Goal: Task Accomplishment & Management: Complete application form

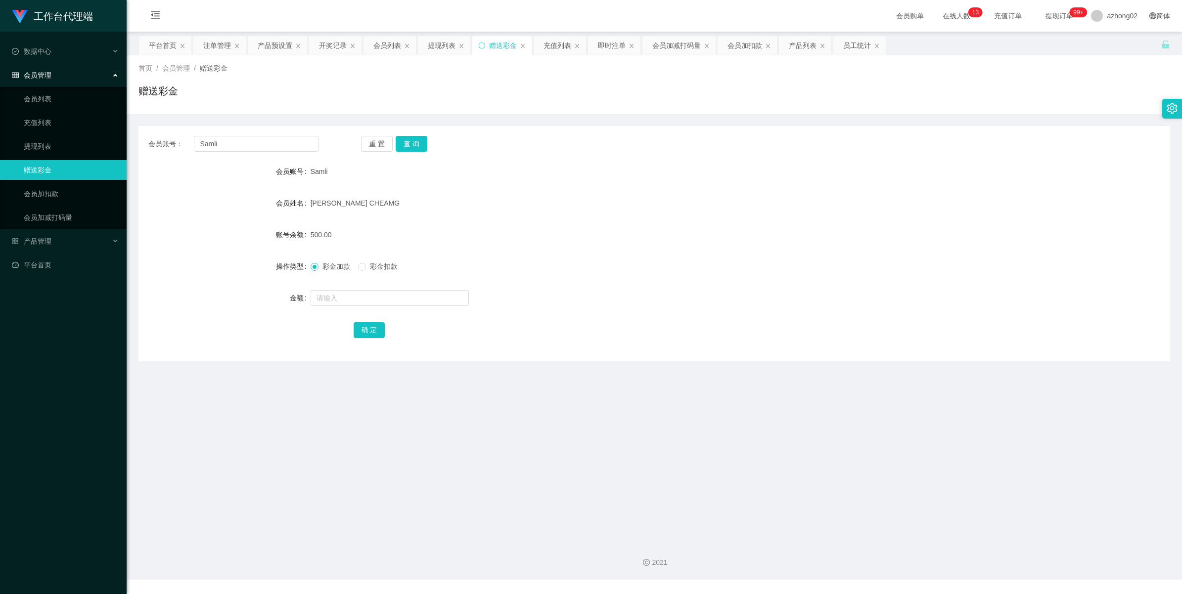
click at [216, 141] on input "Samli" at bounding box center [256, 144] width 125 height 16
drag, startPoint x: 409, startPoint y: 147, endPoint x: 404, endPoint y: 156, distance: 10.2
click at [409, 147] on button "查 询" at bounding box center [412, 144] width 32 height 16
click at [264, 140] on input "Samli" at bounding box center [256, 144] width 125 height 16
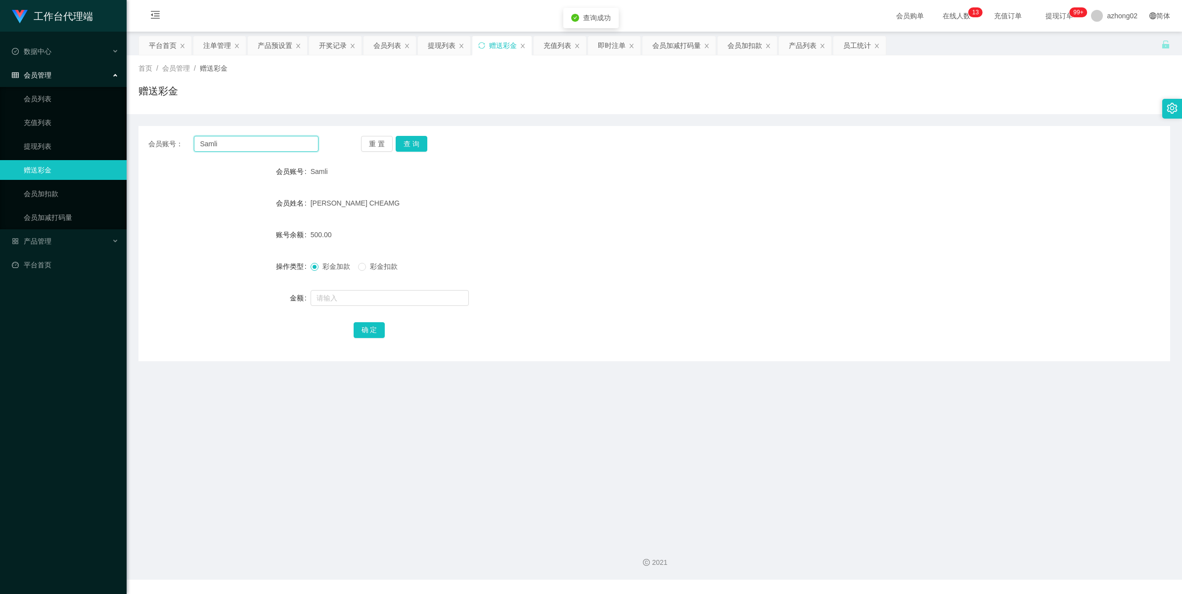
click at [264, 140] on input "Samli" at bounding box center [256, 144] width 125 height 16
click at [246, 144] on input "Samli" at bounding box center [256, 144] width 125 height 16
paste input "1234yvonne"
type input "1234yvonne"
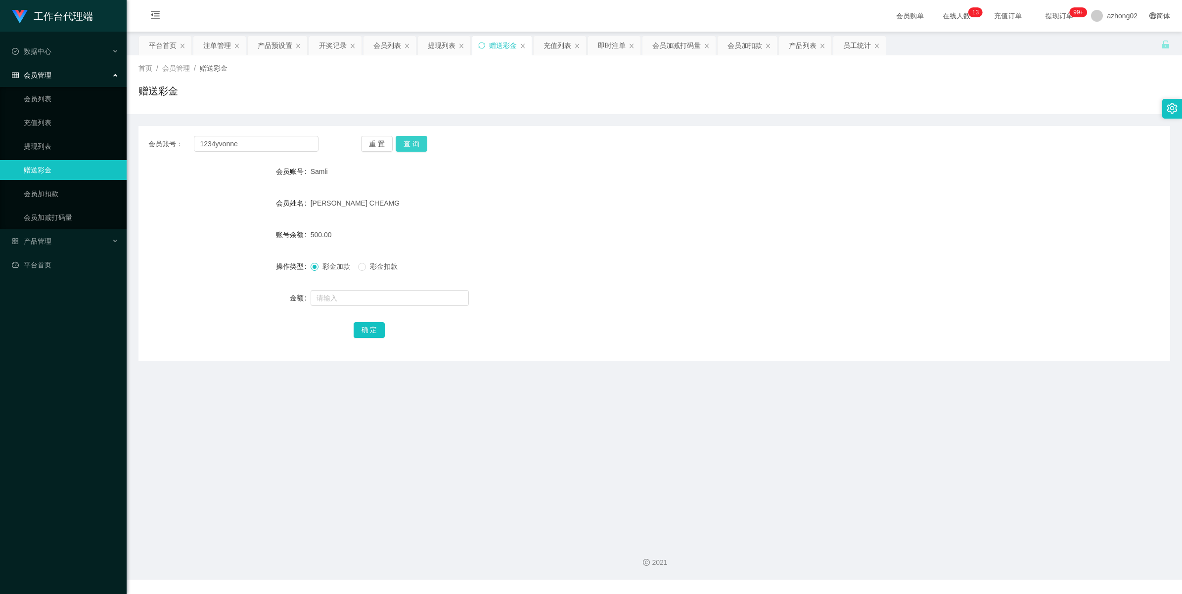
click at [419, 143] on button "查 询" at bounding box center [412, 144] width 32 height 16
click at [348, 300] on input "text" at bounding box center [390, 298] width 158 height 16
type input "38"
drag, startPoint x: 358, startPoint y: 325, endPoint x: 335, endPoint y: 313, distance: 25.9
click at [358, 325] on button "确 定" at bounding box center [370, 330] width 32 height 16
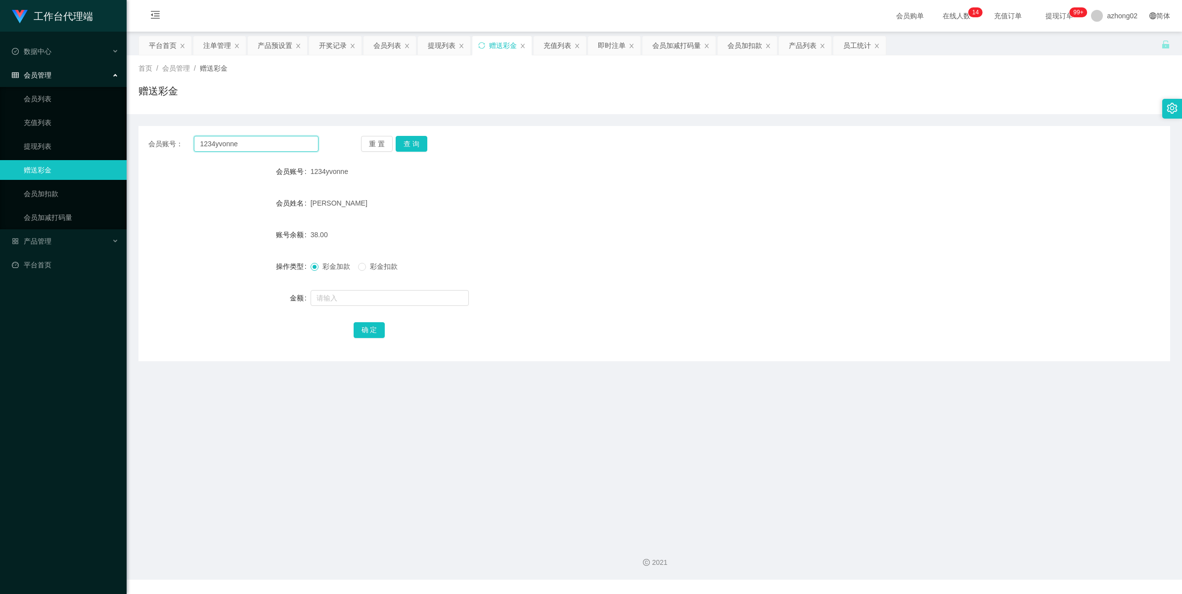
click at [268, 143] on input "1234yvonne" at bounding box center [256, 144] width 125 height 16
paste input "NIMAD74"
type input "NIMAD74"
click at [421, 144] on button "查 询" at bounding box center [412, 144] width 32 height 16
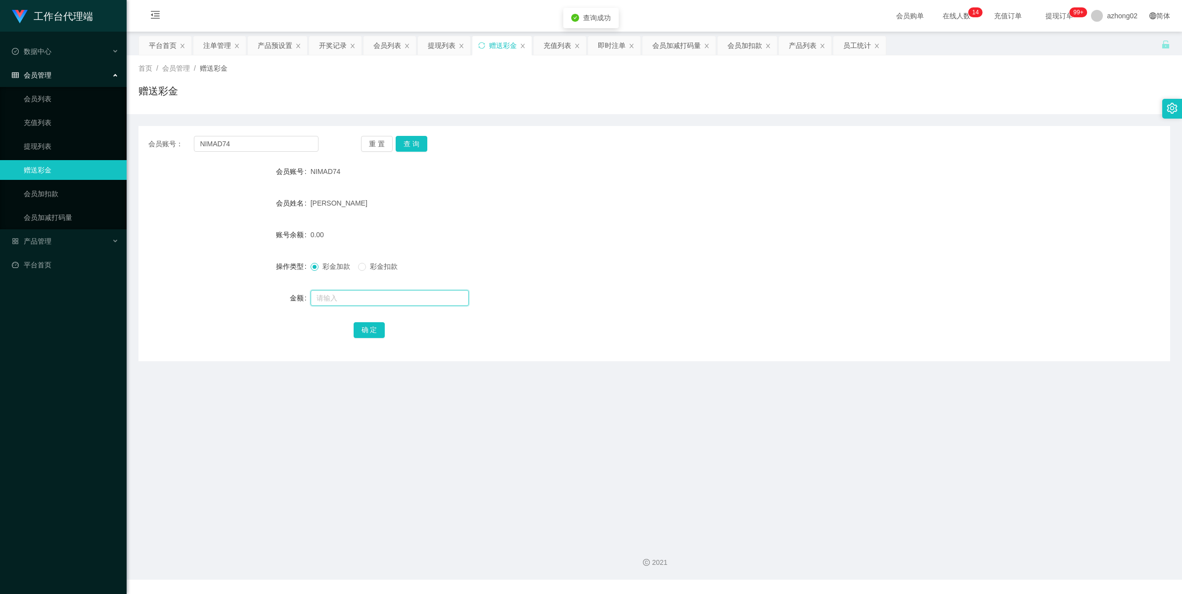
click at [348, 302] on input "text" at bounding box center [390, 298] width 158 height 16
type input "3"
type input "2"
type input "38"
drag, startPoint x: 369, startPoint y: 329, endPoint x: 396, endPoint y: 325, distance: 26.4
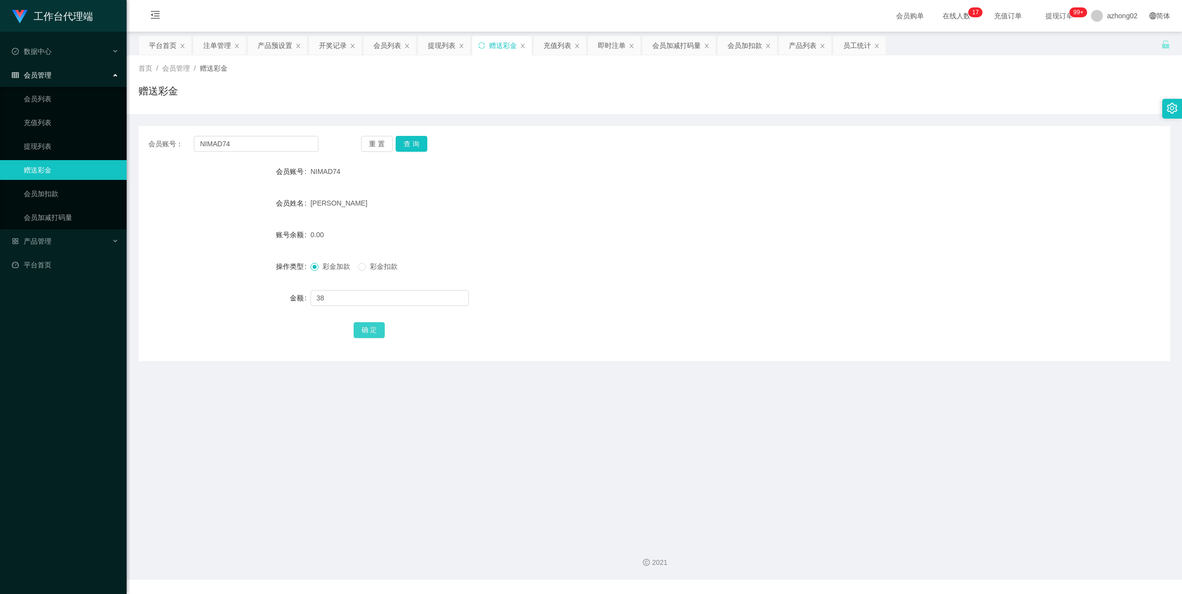
click at [371, 329] on button "确 定" at bounding box center [370, 330] width 32 height 16
click at [251, 151] on input "NIMAD74" at bounding box center [256, 144] width 125 height 16
paste input "60174030840"
type input "60174030840"
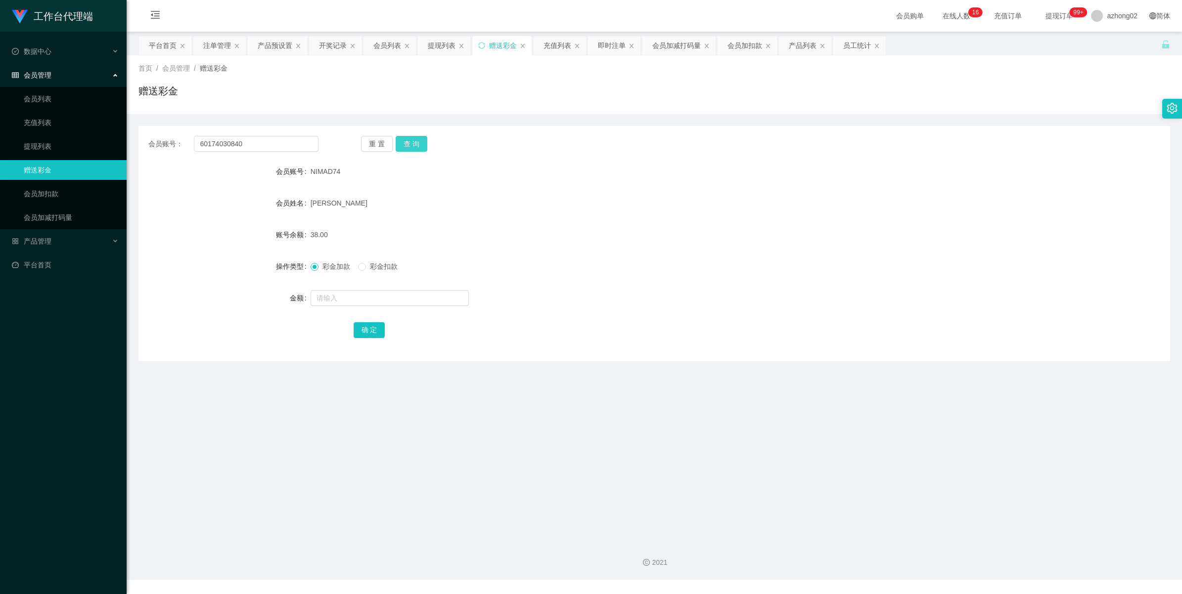
click at [401, 147] on button "查 询" at bounding box center [412, 144] width 32 height 16
click at [356, 310] on form "会员账号 60174030840 会员姓名 [PERSON_NAME] 账号余额 0.00 操作类型 彩金加款 彩金扣款 金额 确 定" at bounding box center [654, 251] width 1032 height 178
click at [355, 302] on input "text" at bounding box center [390, 298] width 158 height 16
type input "38"
click at [370, 330] on button "确 定" at bounding box center [370, 330] width 32 height 16
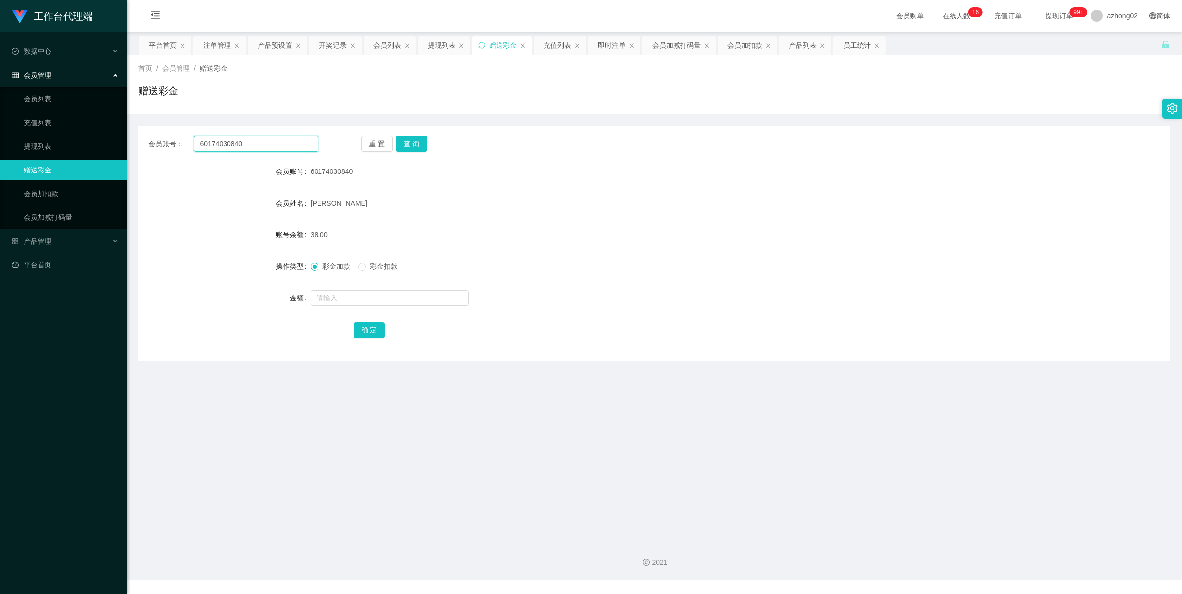
click at [271, 145] on input "60174030840" at bounding box center [256, 144] width 125 height 16
paste input "xiaoerke"
type input "xiaoerke"
click at [413, 142] on button "查 询" at bounding box center [412, 144] width 32 height 16
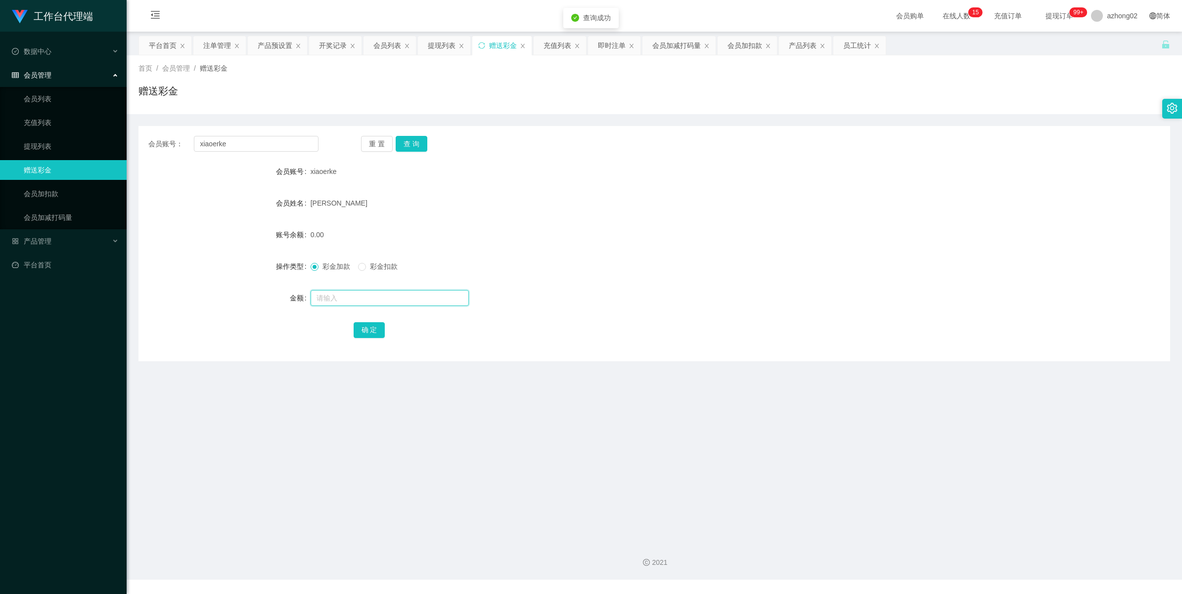
click at [337, 303] on input "text" at bounding box center [390, 298] width 158 height 16
type input "38"
click at [364, 320] on div "确 定" at bounding box center [655, 330] width 602 height 20
click at [372, 333] on button "确 定" at bounding box center [370, 330] width 32 height 16
click at [277, 140] on input "xiaoerke" at bounding box center [256, 144] width 125 height 16
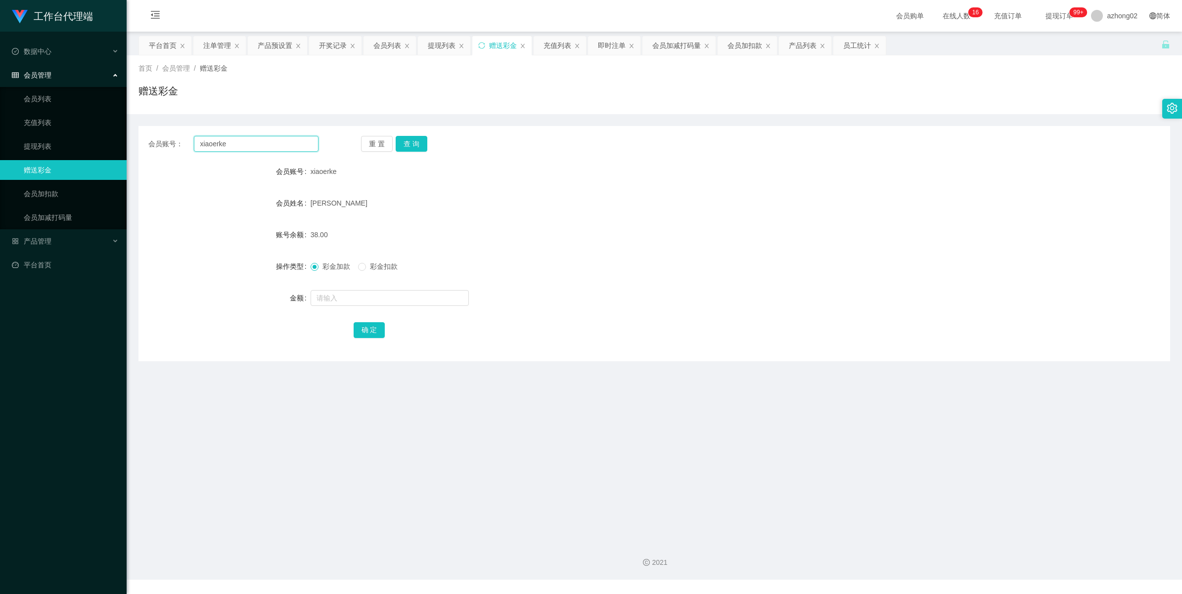
click at [277, 140] on input "xiaoerke" at bounding box center [256, 144] width 125 height 16
paste input "ChuahBoonSing"
type input "ChuahBoonSing"
click at [402, 140] on button "查 询" at bounding box center [412, 144] width 32 height 16
click at [345, 295] on input "text" at bounding box center [390, 298] width 158 height 16
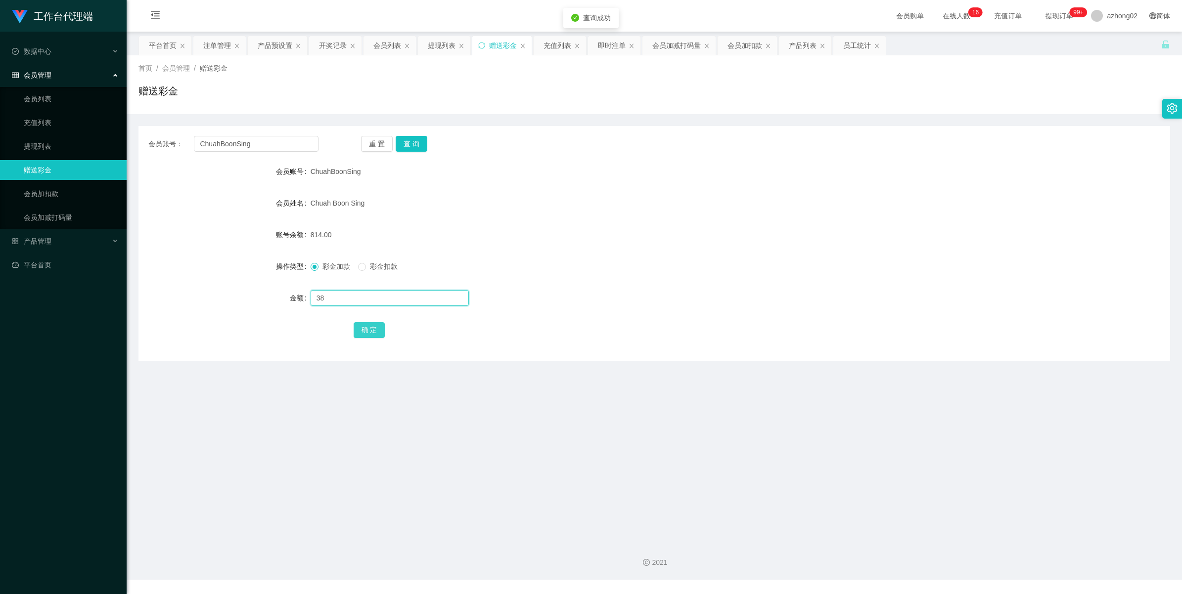
type input "38"
click at [382, 328] on button "确 定" at bounding box center [370, 330] width 32 height 16
click at [258, 143] on input "ChuahBoonSing" at bounding box center [256, 144] width 125 height 16
paste input "HIAKH"
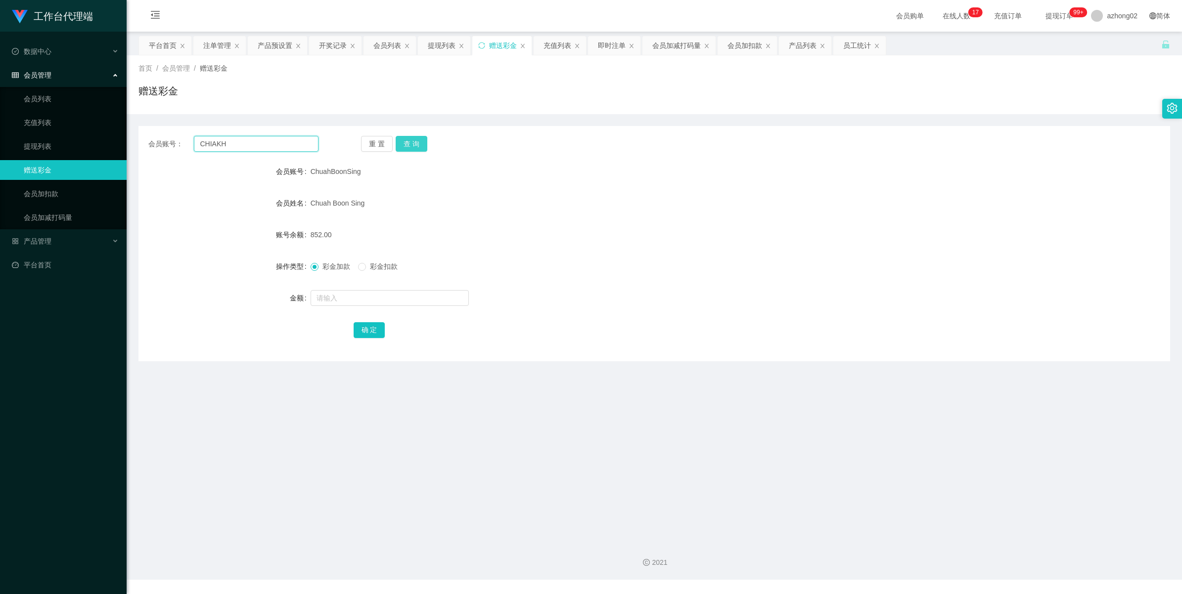
type input "CHIAKH"
click at [412, 137] on button "查 询" at bounding box center [412, 144] width 32 height 16
click at [333, 294] on input "text" at bounding box center [390, 298] width 158 height 16
type input "38"
click at [355, 326] on button "确 定" at bounding box center [370, 330] width 32 height 16
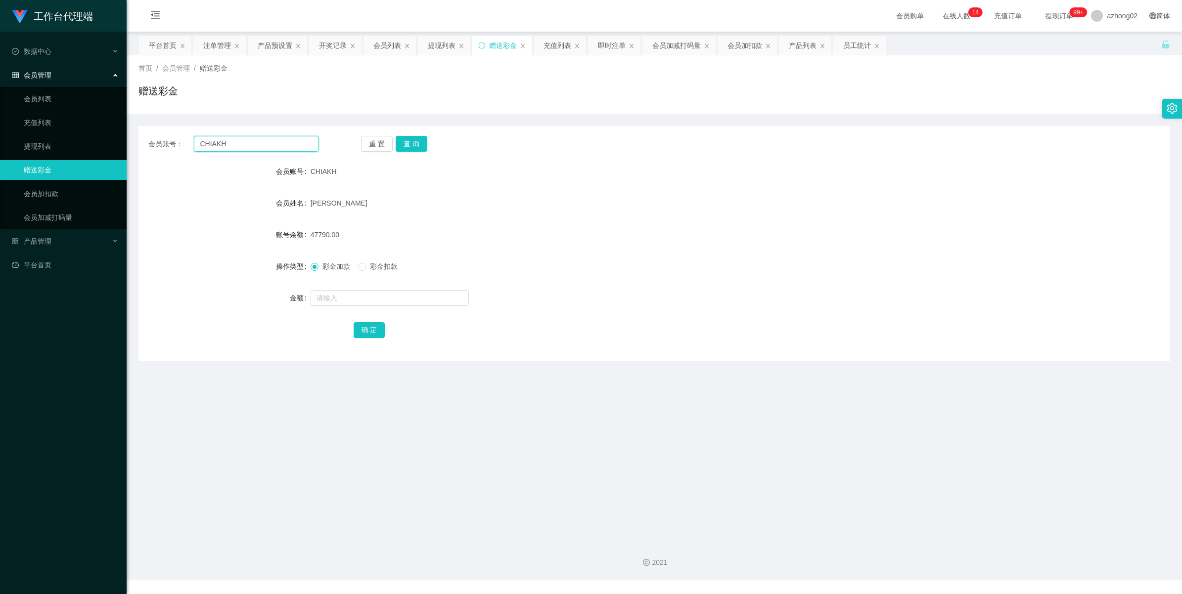
click at [246, 144] on input "CHIAKH" at bounding box center [256, 144] width 125 height 16
drag, startPoint x: 246, startPoint y: 144, endPoint x: 256, endPoint y: 141, distance: 10.8
click at [246, 144] on input "CHIAKH" at bounding box center [256, 144] width 125 height 16
paste input "6122739"
type input "6122739"
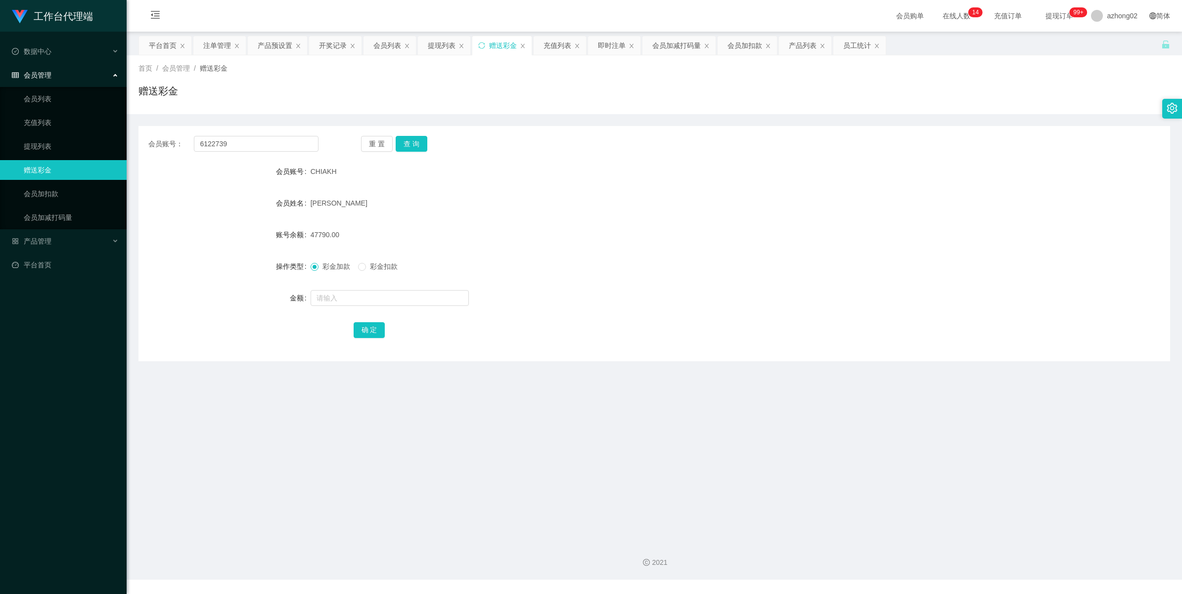
click at [428, 139] on div "重 置 查 询" at bounding box center [446, 144] width 170 height 16
click at [418, 139] on button "查 询" at bounding box center [412, 144] width 32 height 16
click at [355, 298] on input "text" at bounding box center [390, 298] width 158 height 16
type input "28"
click at [382, 322] on button "确 定" at bounding box center [370, 330] width 32 height 16
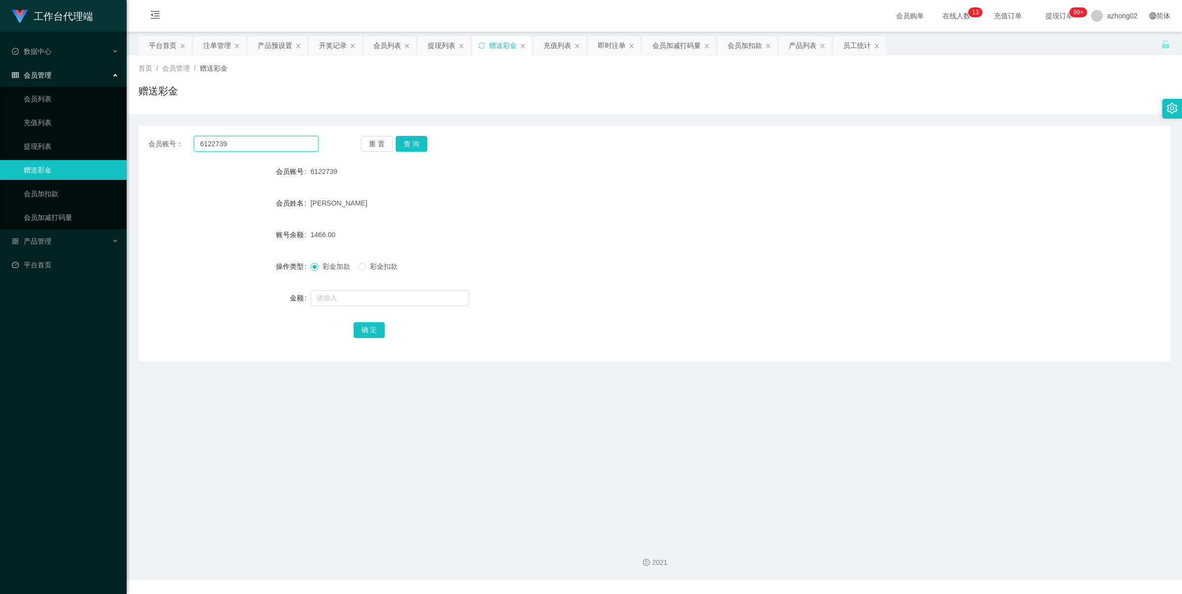
click at [251, 147] on input "6122739" at bounding box center [256, 144] width 125 height 16
paste input "08150132198"
click at [413, 142] on button "查 询" at bounding box center [412, 144] width 32 height 16
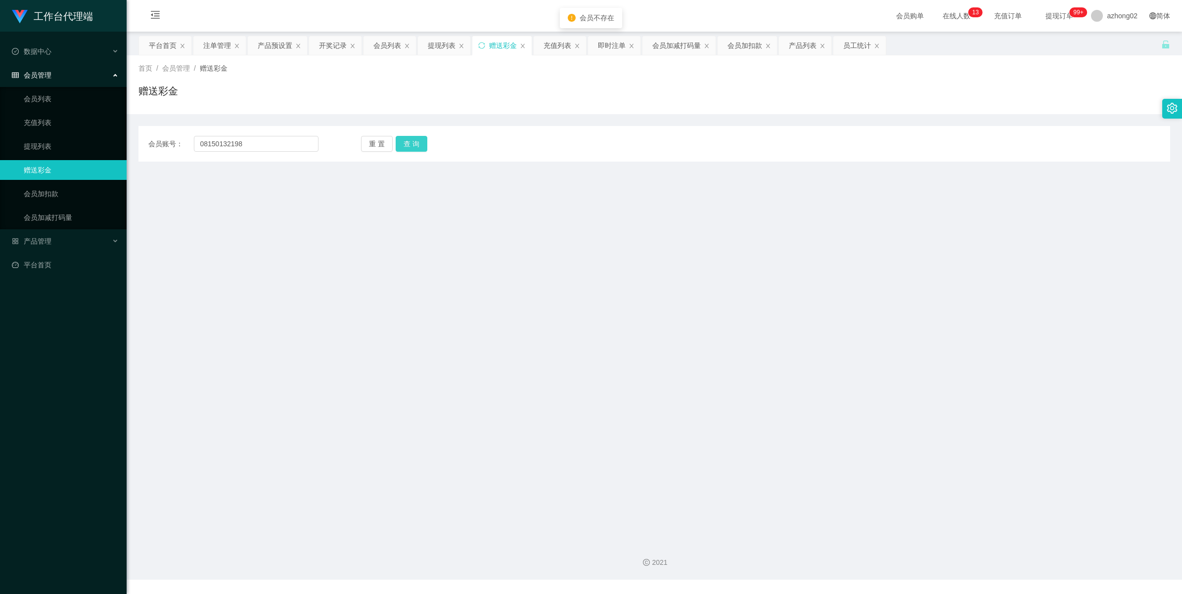
click at [425, 140] on button "查 询" at bounding box center [412, 144] width 32 height 16
click at [229, 142] on input "08150132198" at bounding box center [256, 144] width 125 height 16
paste input "chinkimchung"
type input "chinkimchung"
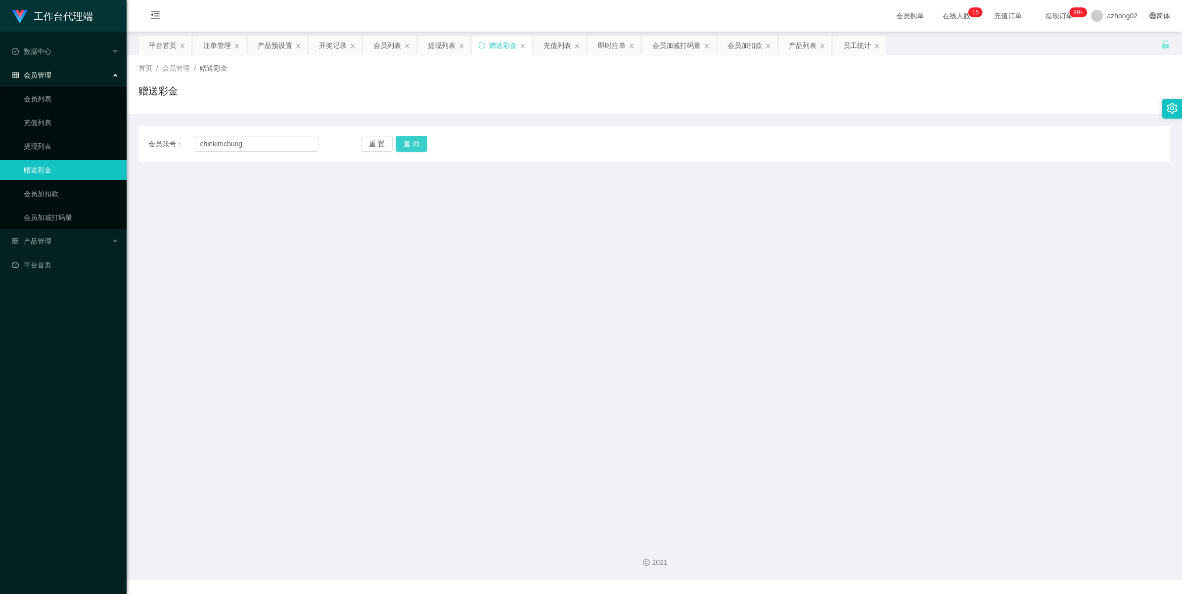
click at [406, 140] on button "查 询" at bounding box center [412, 144] width 32 height 16
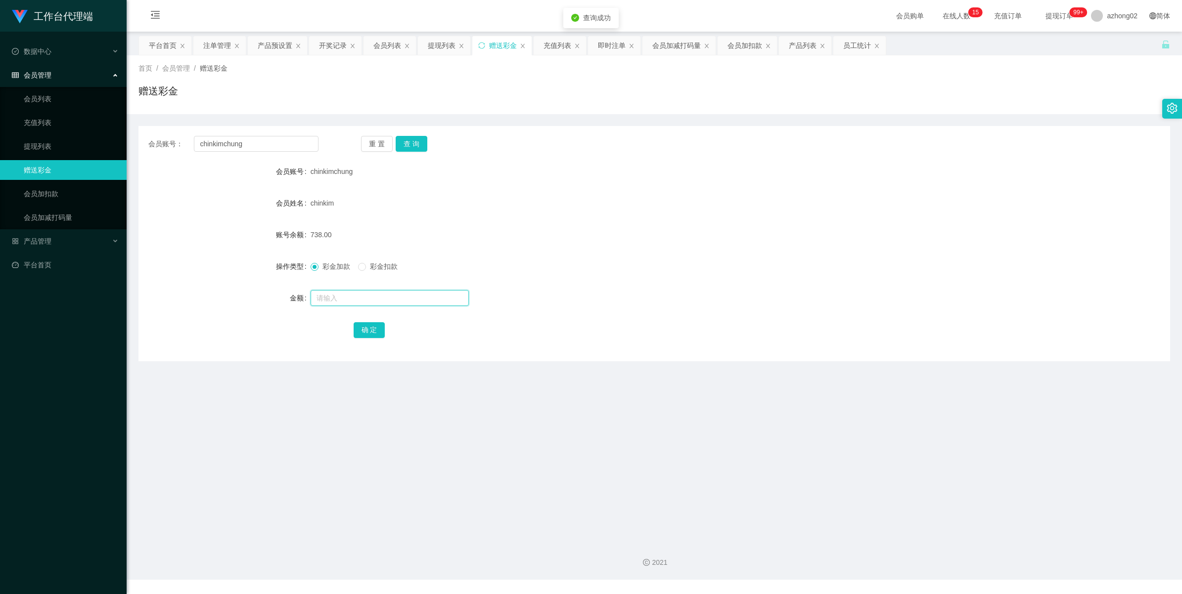
click at [330, 292] on input "text" at bounding box center [390, 298] width 158 height 16
type input "28"
click at [371, 336] on button "确 定" at bounding box center [370, 330] width 32 height 16
click at [263, 142] on input "chinkimchung" at bounding box center [256, 144] width 125 height 16
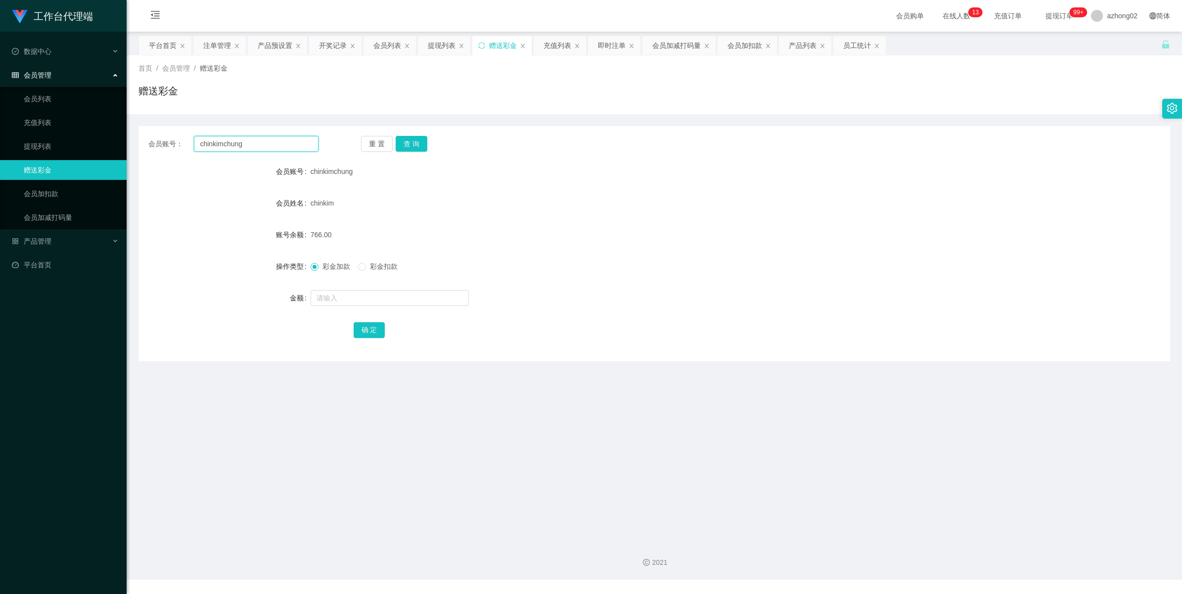
paste input "Samli"
type input "Samli"
click at [413, 146] on button "查 询" at bounding box center [412, 144] width 32 height 16
click at [334, 295] on input "text" at bounding box center [390, 298] width 158 height 16
click at [345, 295] on input "text" at bounding box center [390, 298] width 158 height 16
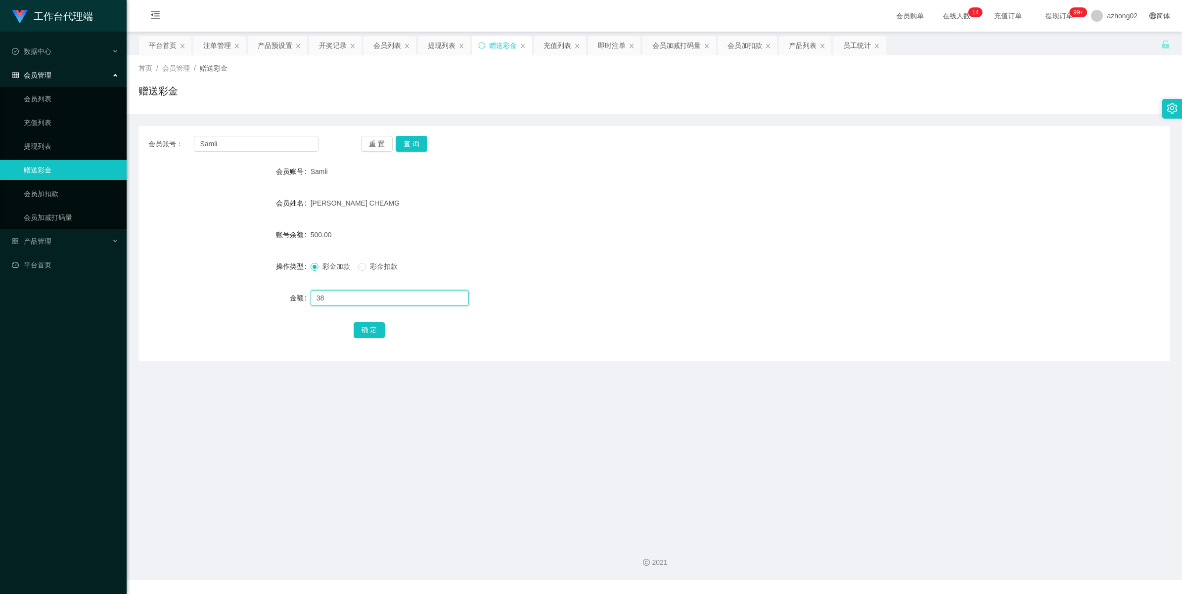
type input "3"
type input "28"
click at [364, 334] on button "确 定" at bounding box center [370, 330] width 32 height 16
click at [252, 145] on input "Samli" at bounding box center [256, 144] width 125 height 16
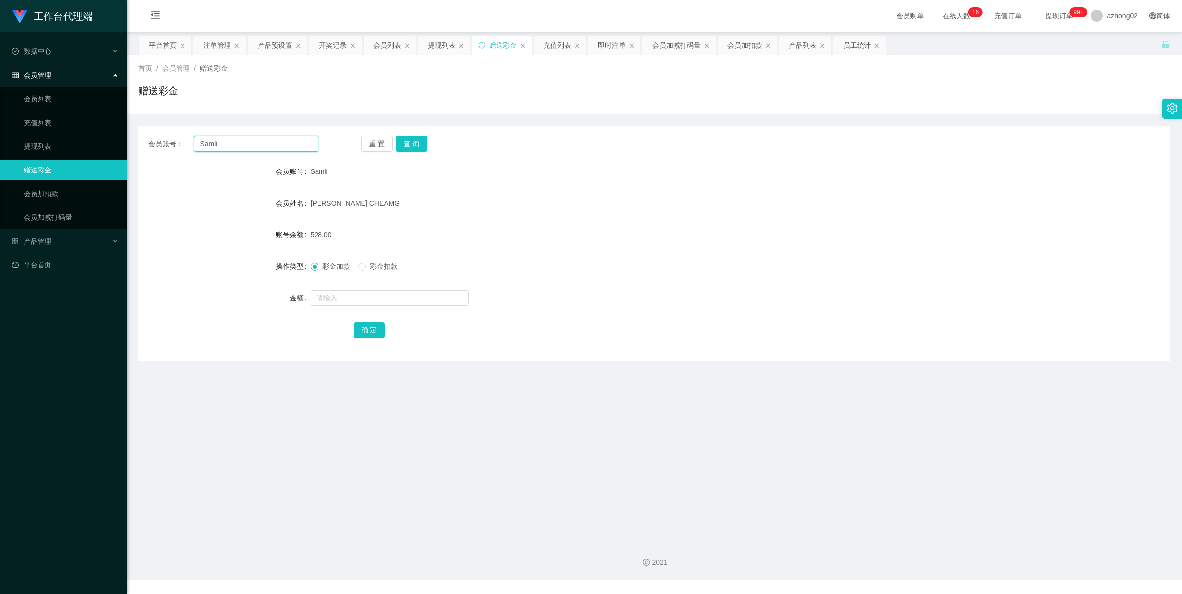
paste input "koy12345"
type input "koy12345"
drag, startPoint x: 418, startPoint y: 148, endPoint x: 406, endPoint y: 152, distance: 13.5
click at [418, 148] on button "查 询" at bounding box center [412, 144] width 32 height 16
click at [63, 218] on link "会员加减打码量" at bounding box center [71, 218] width 95 height 20
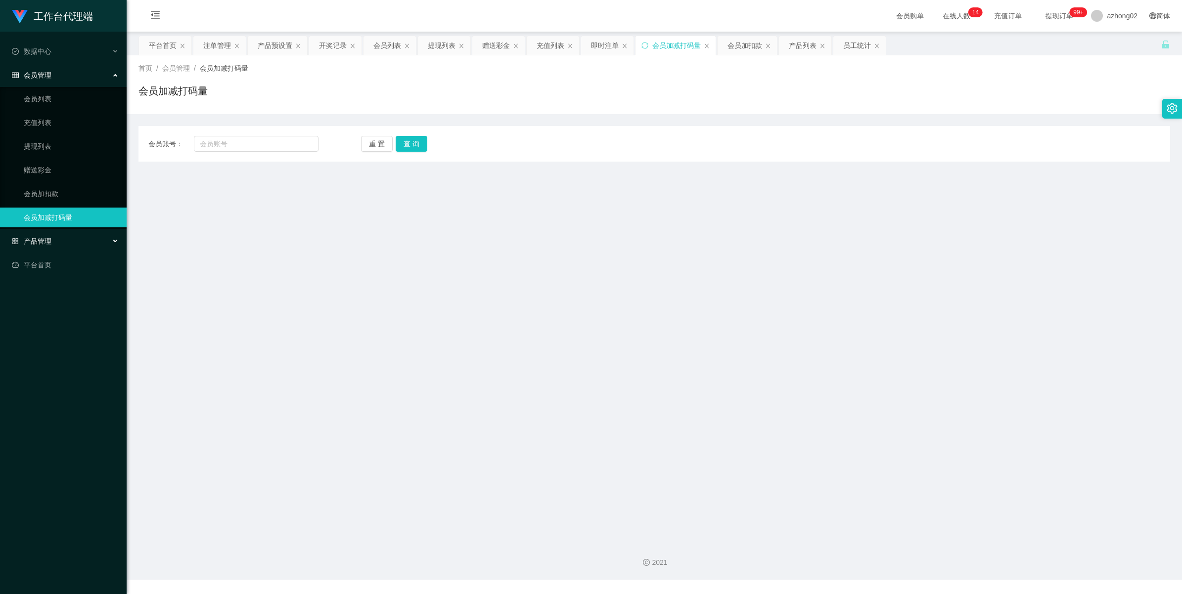
click at [38, 237] on span "产品管理" at bounding box center [32, 241] width 40 height 8
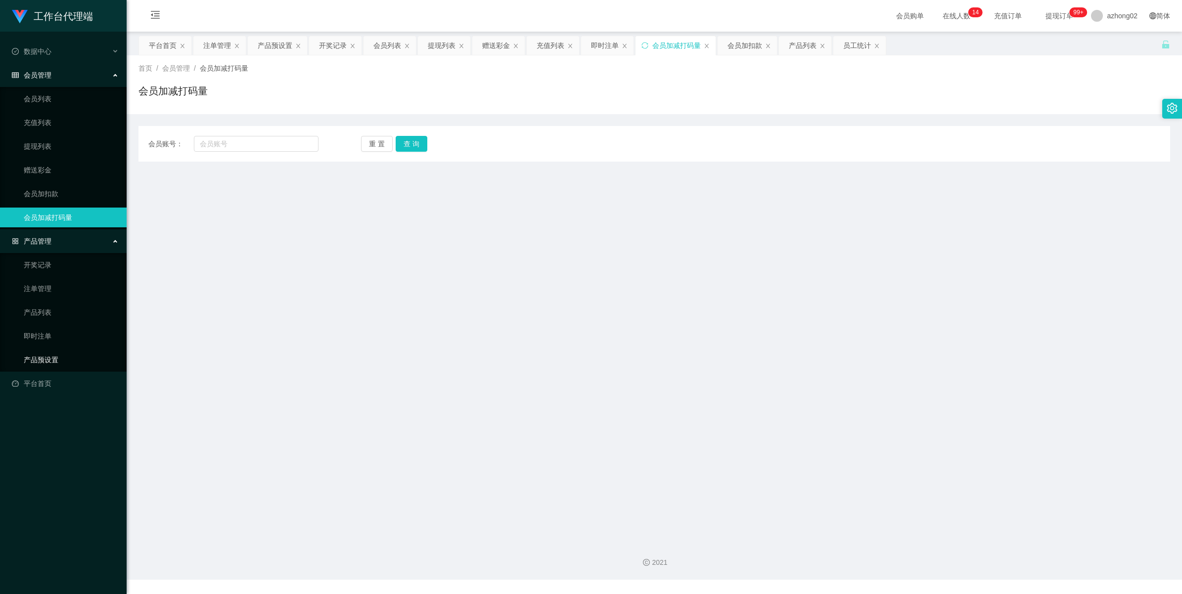
click at [48, 360] on link "产品预设置" at bounding box center [71, 360] width 95 height 20
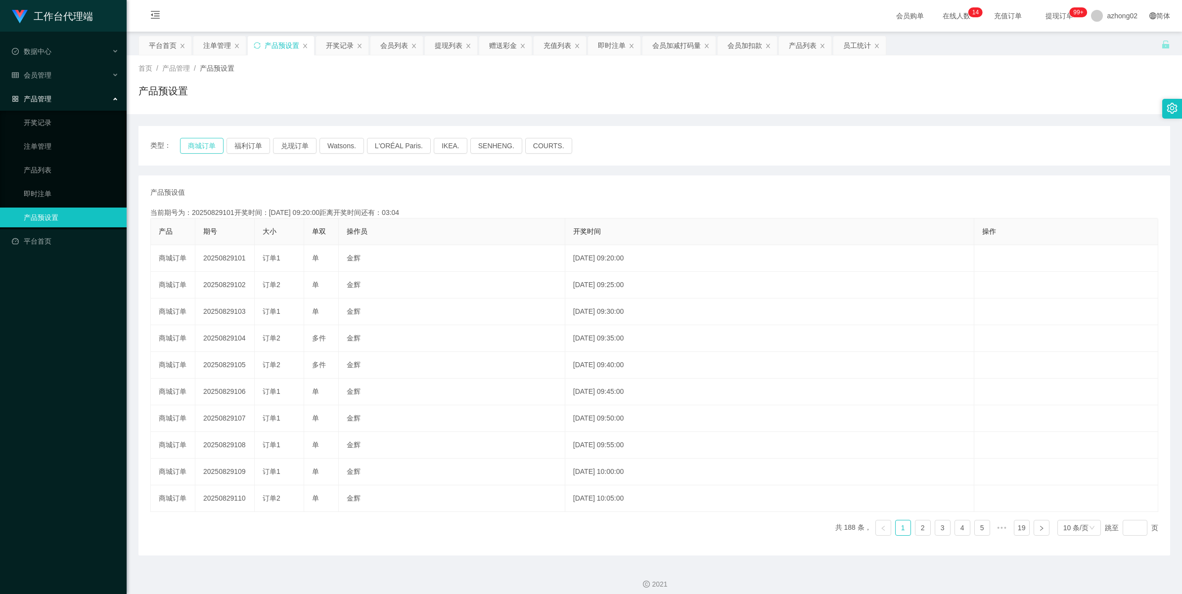
drag, startPoint x: 199, startPoint y: 146, endPoint x: 206, endPoint y: 157, distance: 13.2
click at [199, 146] on button "商城订单" at bounding box center [202, 146] width 44 height 16
drag, startPoint x: 209, startPoint y: 46, endPoint x: 233, endPoint y: 64, distance: 30.3
click at [210, 46] on div "注单管理" at bounding box center [217, 45] width 28 height 19
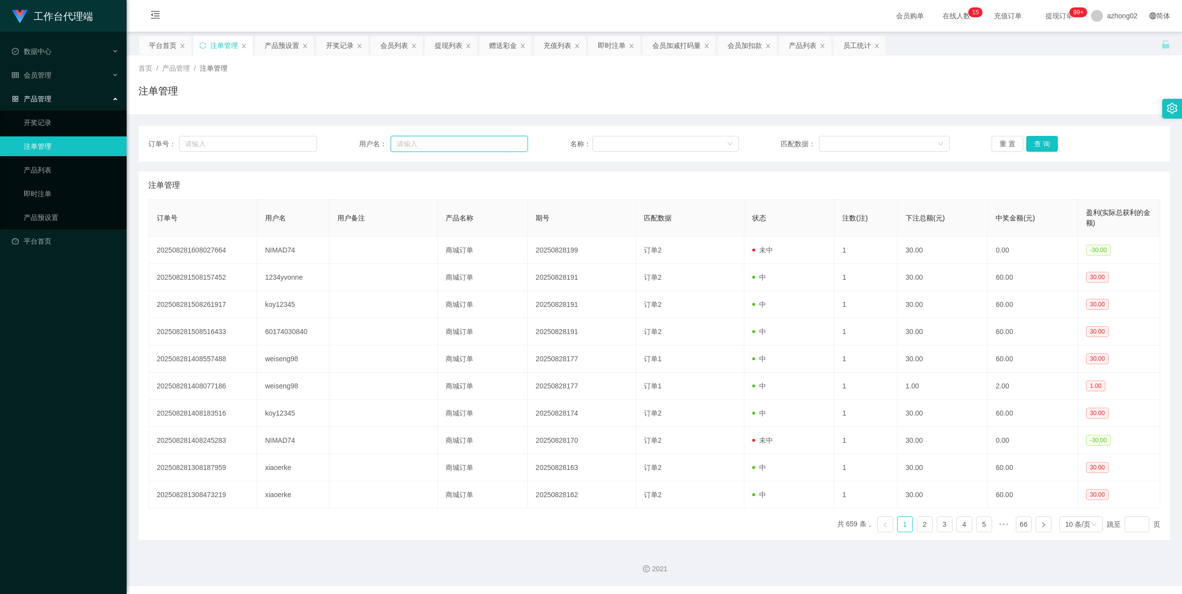
click at [469, 142] on input "text" at bounding box center [459, 144] width 137 height 16
paste input "koy12345"
type input "koy12345"
click at [1048, 142] on button "查 询" at bounding box center [1042, 144] width 32 height 16
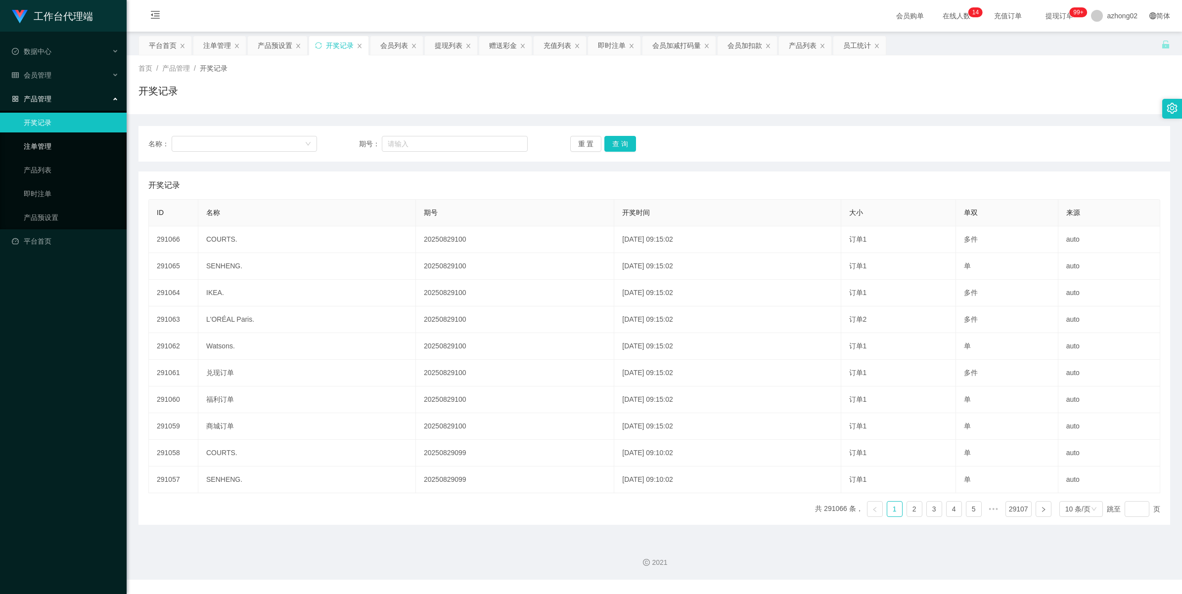
click at [41, 147] on link "注单管理" at bounding box center [71, 147] width 95 height 20
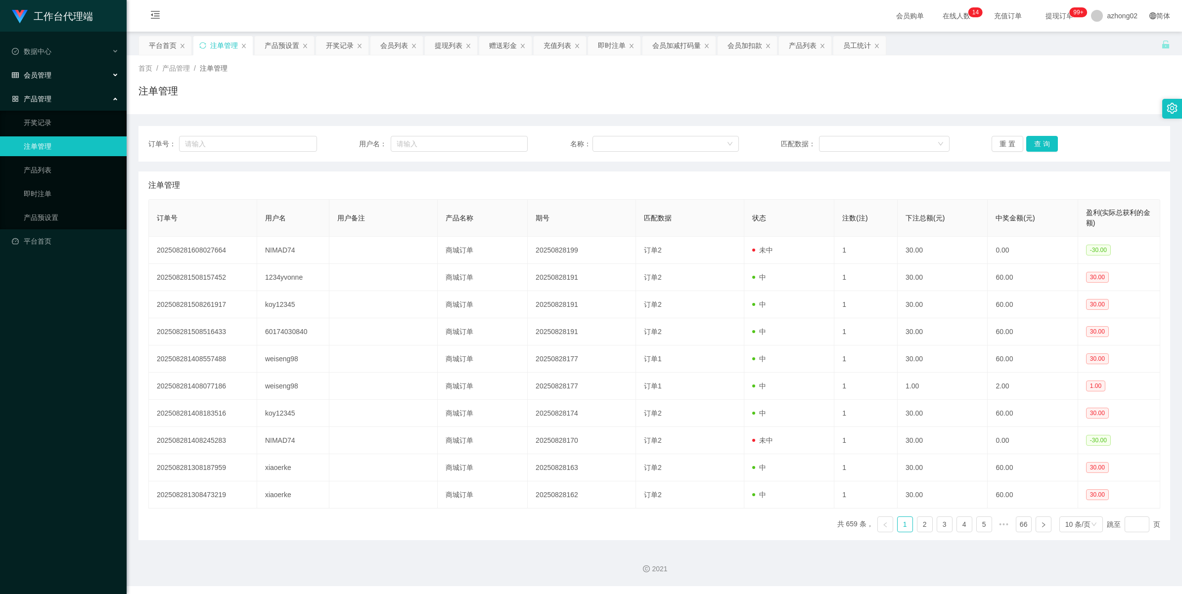
click at [36, 80] on div "会员管理" at bounding box center [63, 75] width 127 height 20
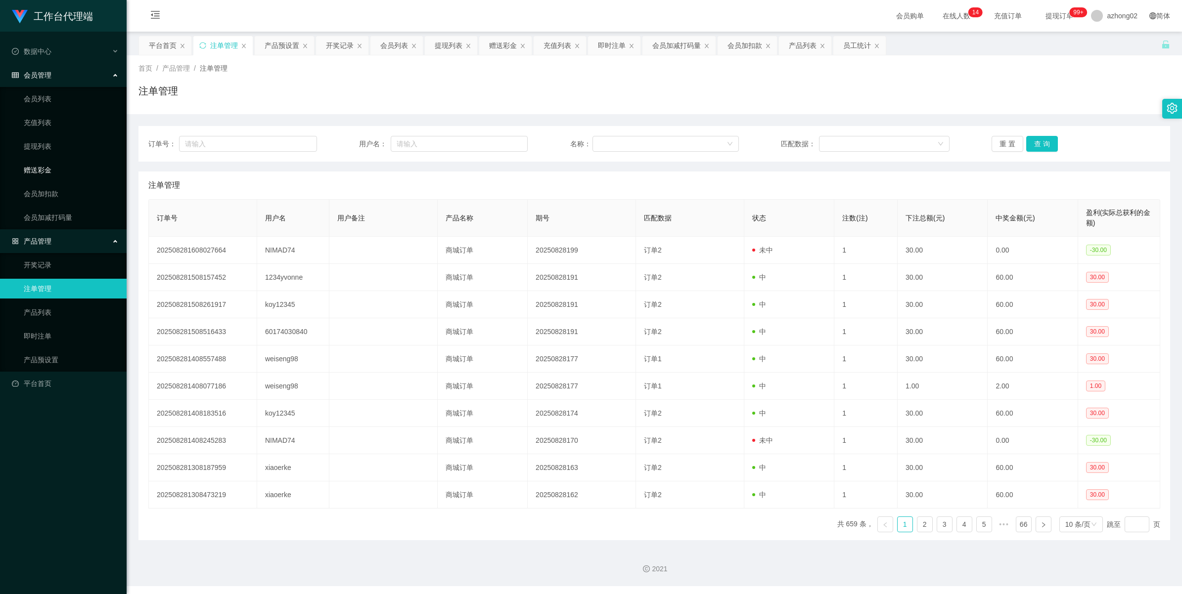
click at [47, 164] on link "赠送彩金" at bounding box center [71, 170] width 95 height 20
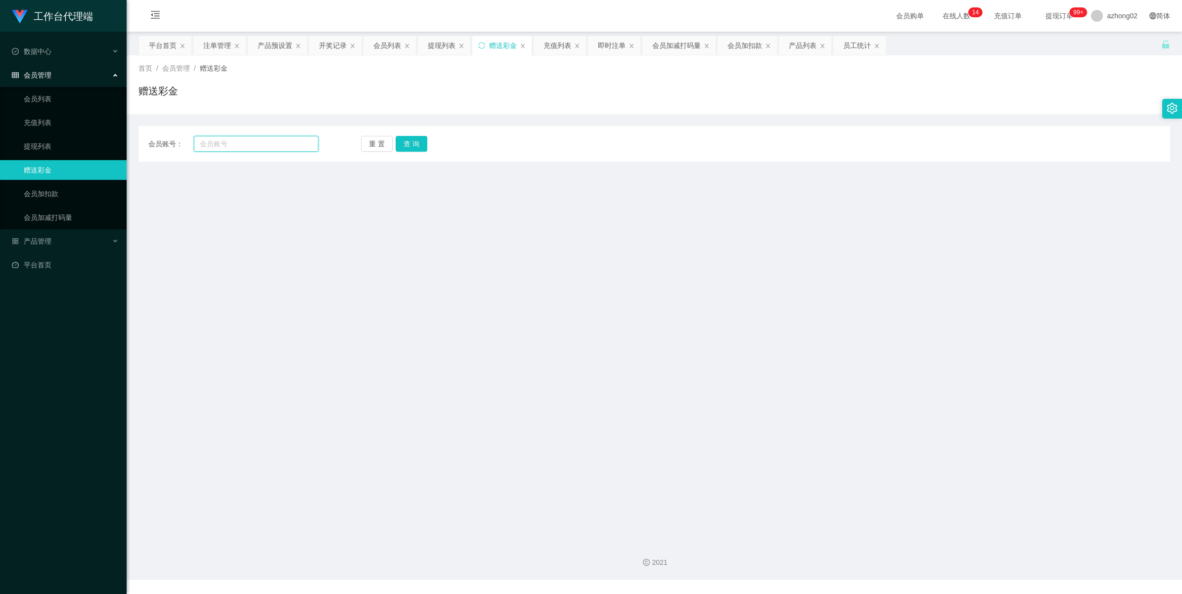
click at [224, 147] on input "text" at bounding box center [256, 144] width 125 height 16
paste input "koy12345"
type input "koy12345"
click at [411, 145] on button "查 询" at bounding box center [412, 144] width 32 height 16
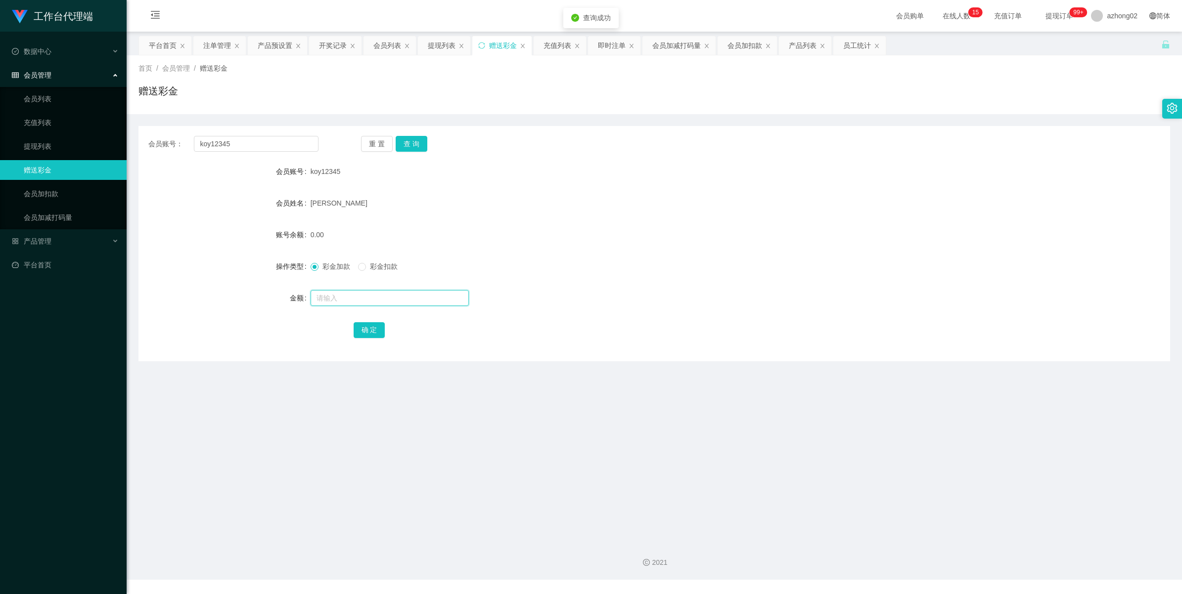
click at [337, 295] on input "text" at bounding box center [390, 298] width 158 height 16
type input "6"
type input "38"
click at [365, 333] on button "确 定" at bounding box center [370, 330] width 32 height 16
